Goal: Find specific page/section: Find specific page/section

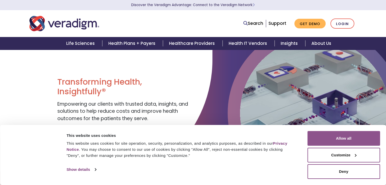
click at [342, 140] on button "Allow all" at bounding box center [344, 138] width 73 height 15
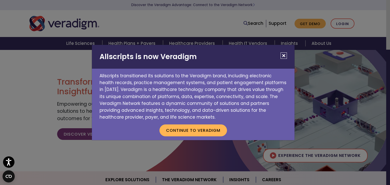
click at [286, 55] on button "Close" at bounding box center [284, 56] width 6 height 6
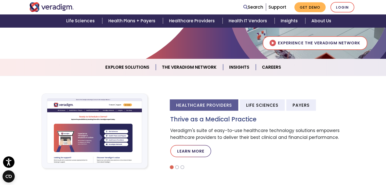
scroll to position [113, 0]
click at [277, 68] on link "Careers" at bounding box center [271, 67] width 31 height 13
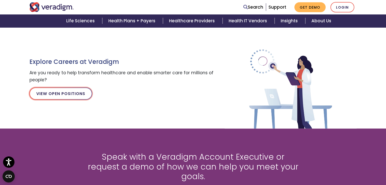
click at [70, 93] on link "View Open Positions" at bounding box center [60, 94] width 63 height 12
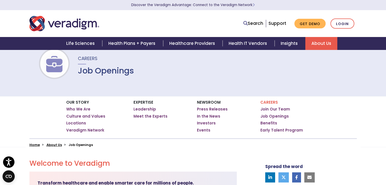
scroll to position [20, 0]
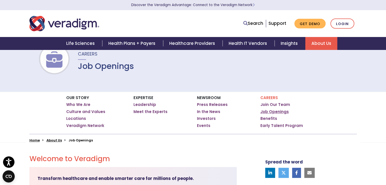
click at [268, 112] on link "Job Openings" at bounding box center [275, 112] width 28 height 5
